Goal: Task Accomplishment & Management: Manage account settings

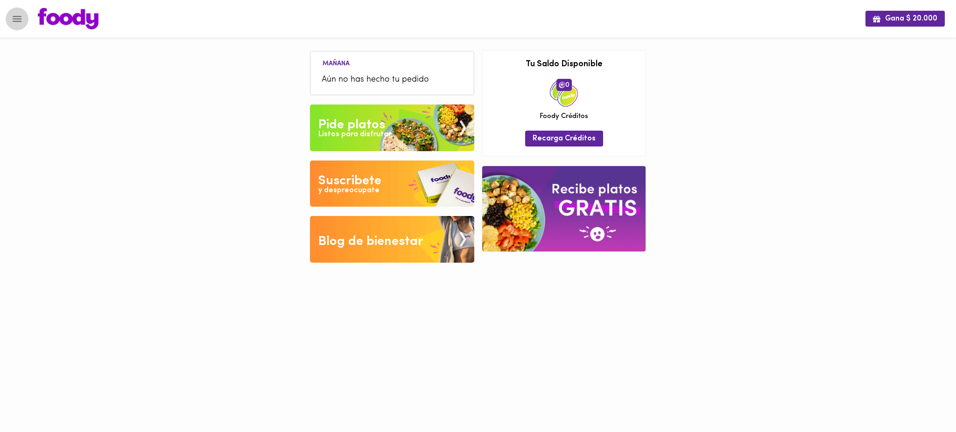
click at [15, 18] on icon "Menu" at bounding box center [17, 19] width 12 height 12
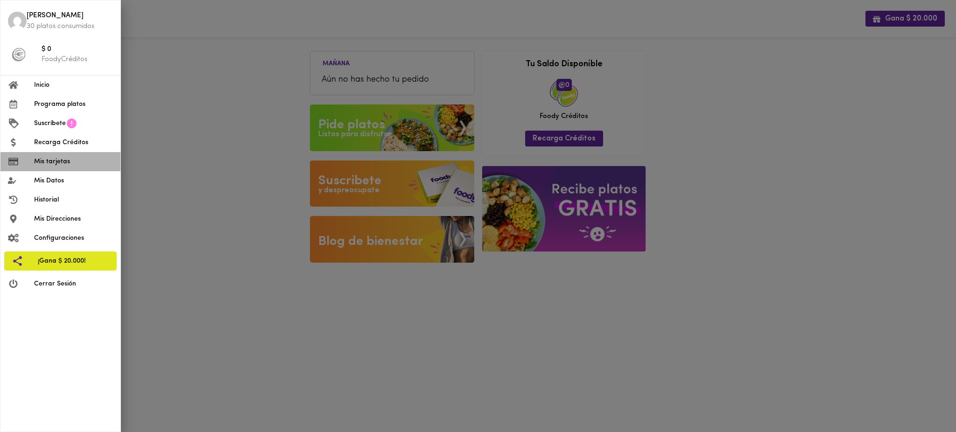
click at [53, 159] on span "Mis tarjetas" at bounding box center [73, 162] width 79 height 10
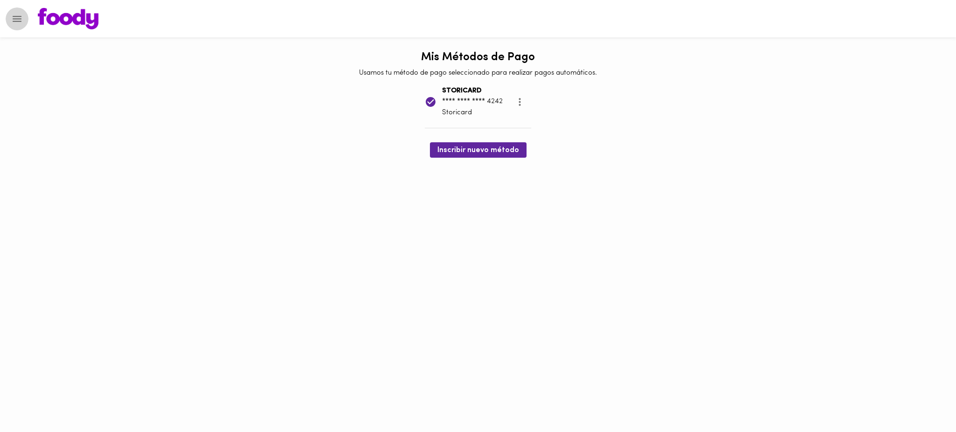
click at [18, 16] on icon "Menu" at bounding box center [17, 19] width 9 height 6
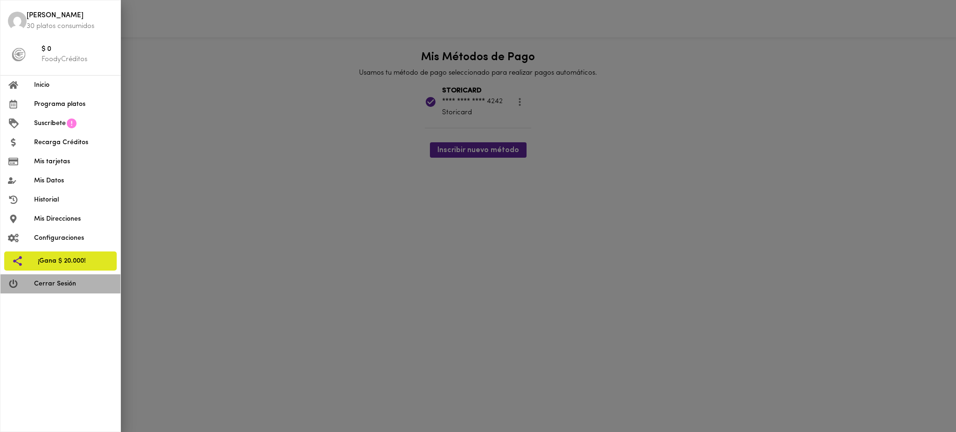
click at [57, 283] on span "Cerrar Sesión" at bounding box center [73, 284] width 79 height 10
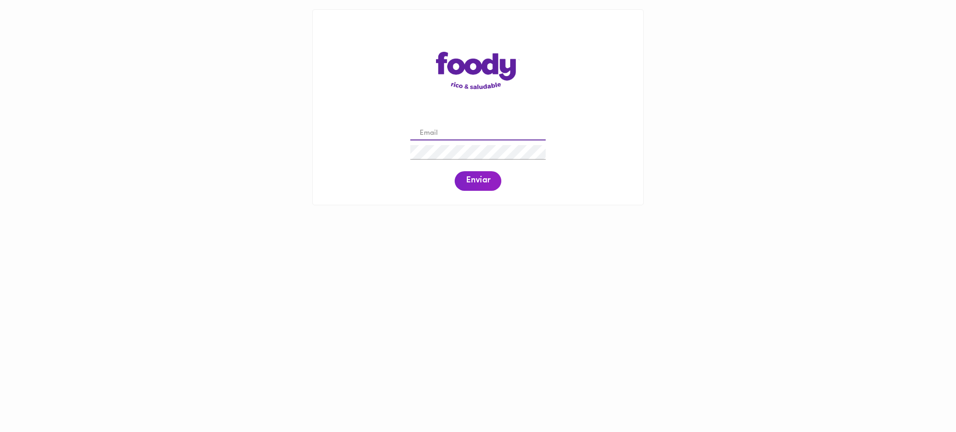
click at [435, 129] on input "email" at bounding box center [477, 134] width 135 height 14
paste input "[PERSON_NAME][EMAIL_ADDRESS][DOMAIN_NAME]"
type input "[PERSON_NAME][EMAIL_ADDRESS][DOMAIN_NAME]"
click at [466, 174] on button "Enviar" at bounding box center [478, 181] width 47 height 20
